Goal: Transaction & Acquisition: Purchase product/service

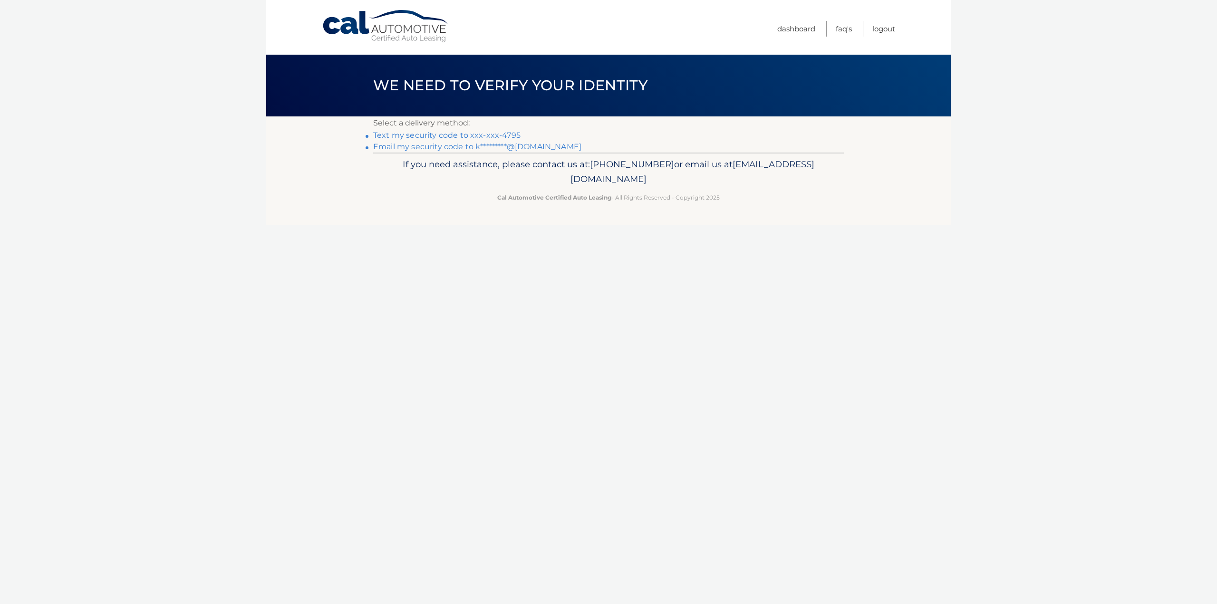
click at [495, 136] on link "Text my security code to xxx-xxx-4795" at bounding box center [446, 135] width 147 height 9
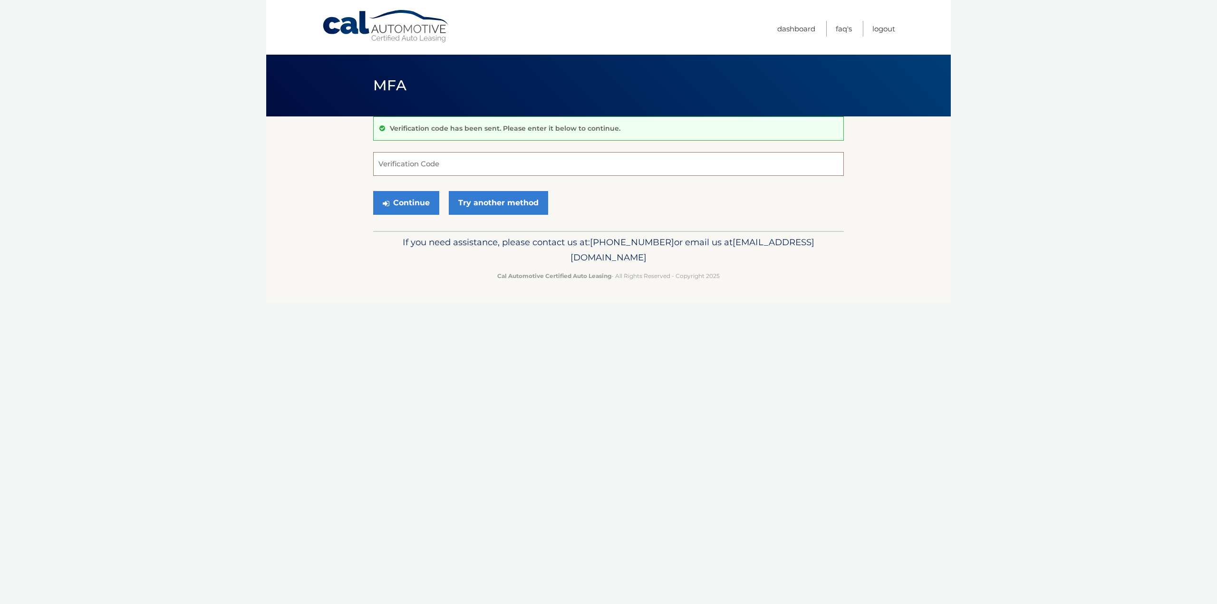
click at [531, 165] on input "Verification Code" at bounding box center [608, 164] width 471 height 24
type input "214002"
click at [413, 203] on button "Continue" at bounding box center [406, 203] width 66 height 24
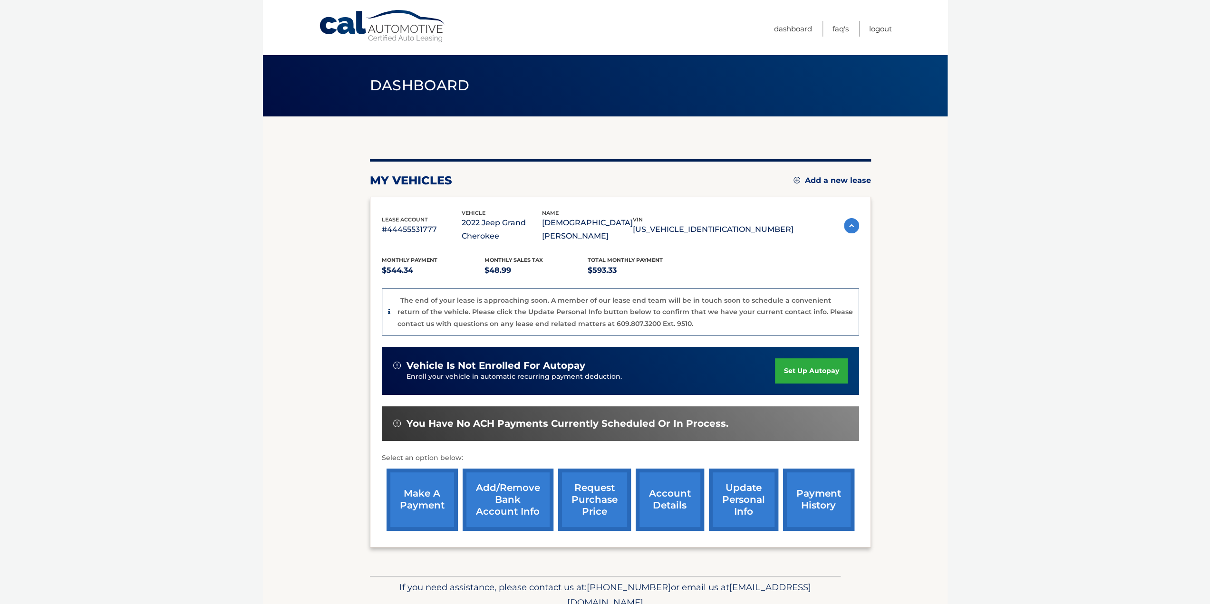
click at [421, 495] on link "make a payment" at bounding box center [422, 500] width 71 height 62
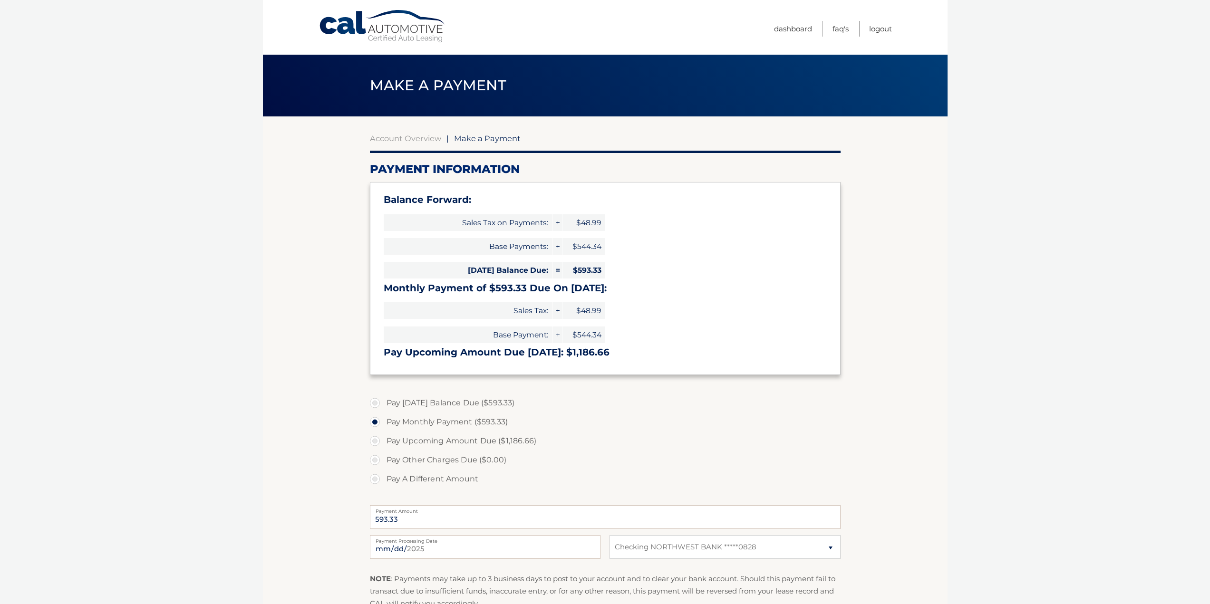
select select "YWI2MjgwNTctNGYzZC00Mjg0LTk4OTUtMDkwY2Q5N2YwMzc4"
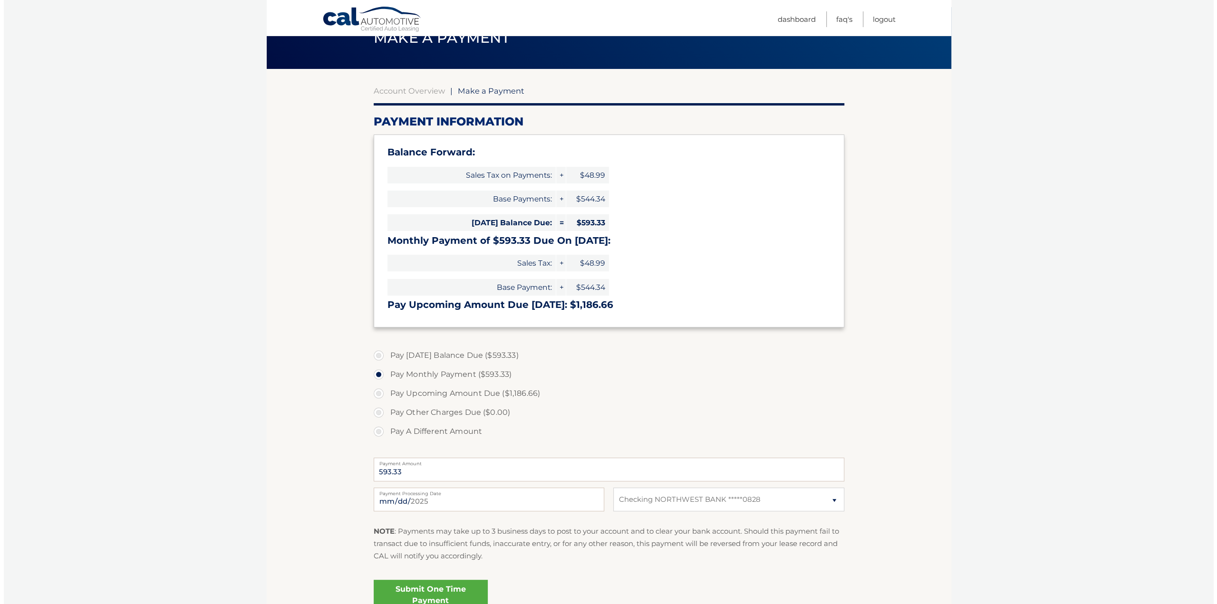
scroll to position [139, 0]
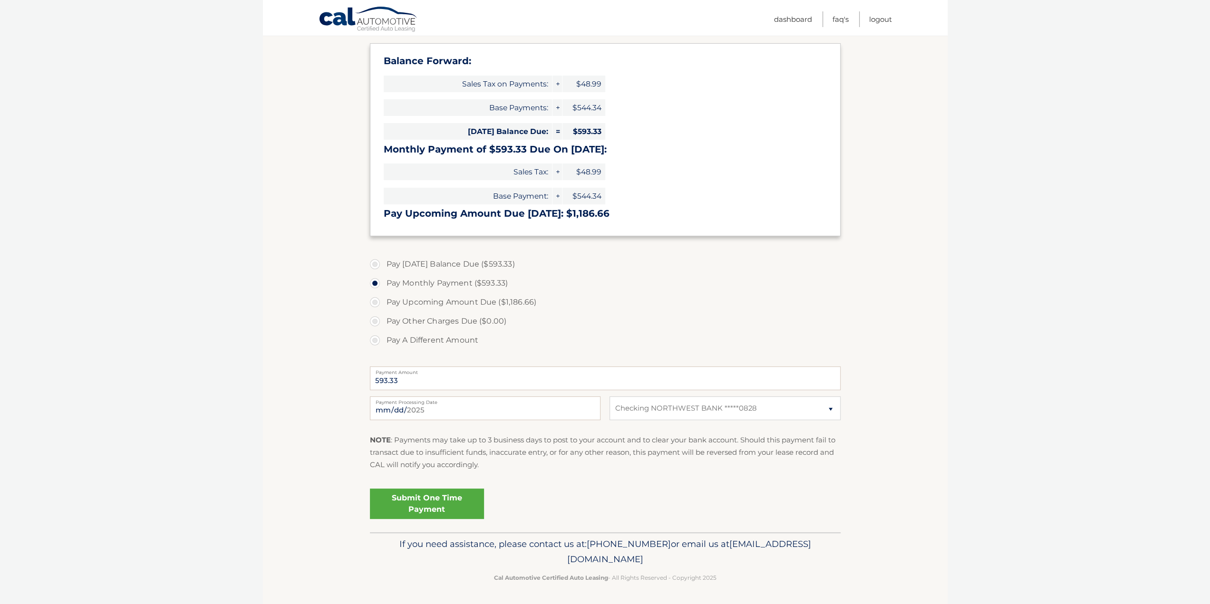
click at [410, 502] on link "Submit One Time Payment" at bounding box center [427, 504] width 114 height 30
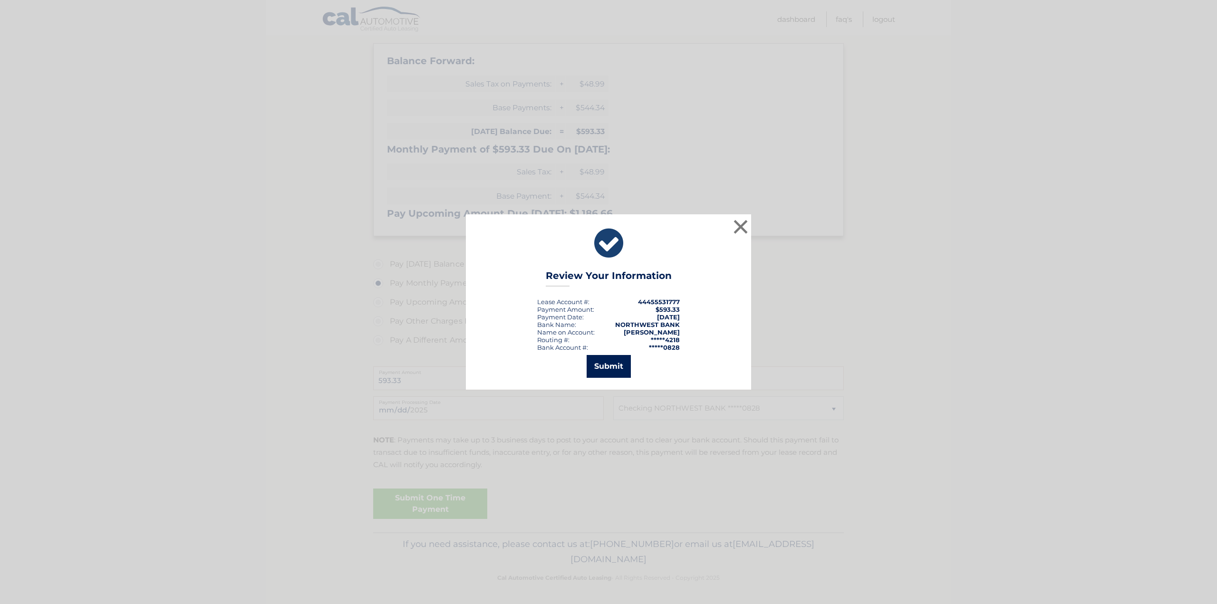
click at [603, 364] on button "Submit" at bounding box center [609, 366] width 44 height 23
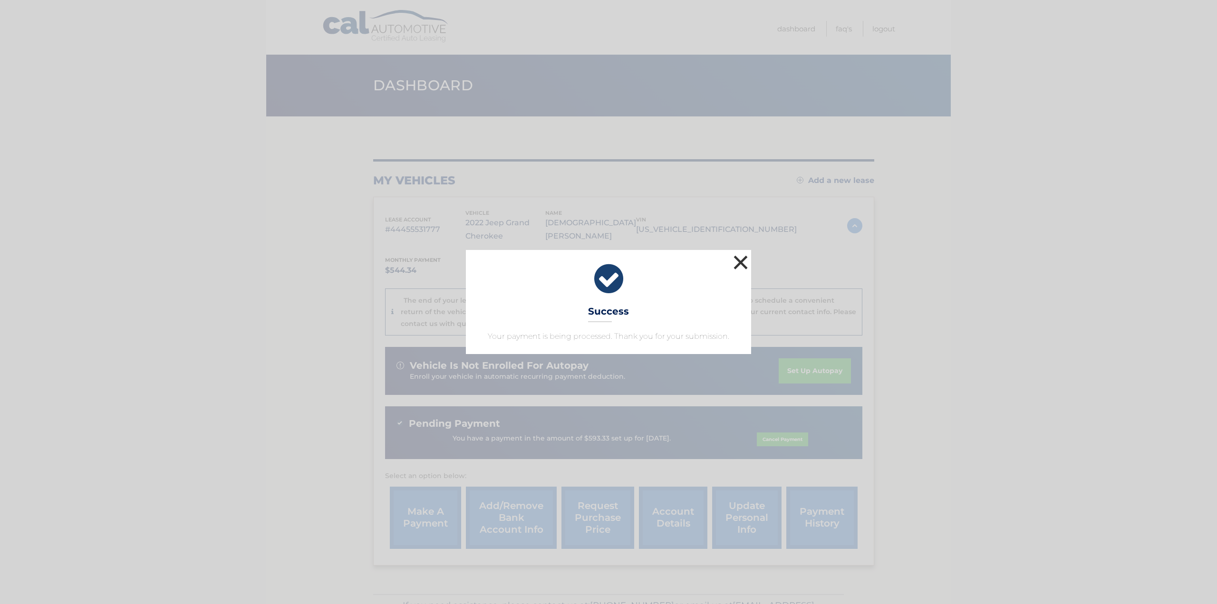
click at [737, 263] on button "×" at bounding box center [740, 262] width 19 height 19
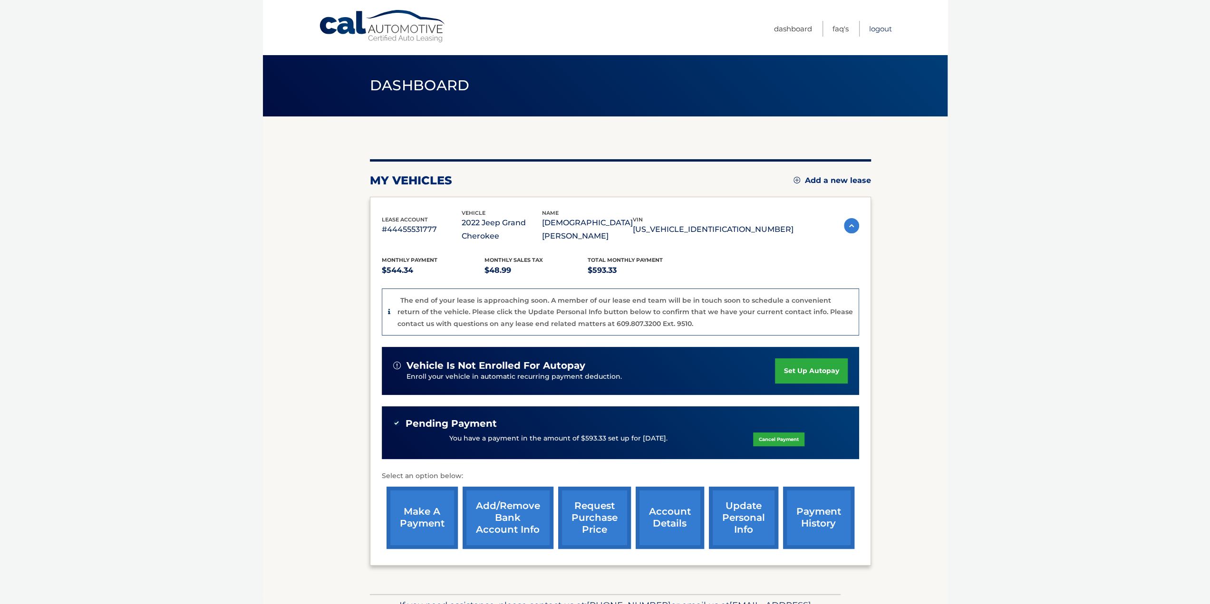
click at [886, 28] on link "Logout" at bounding box center [880, 29] width 23 height 16
